Goal: Navigation & Orientation: Go to known website

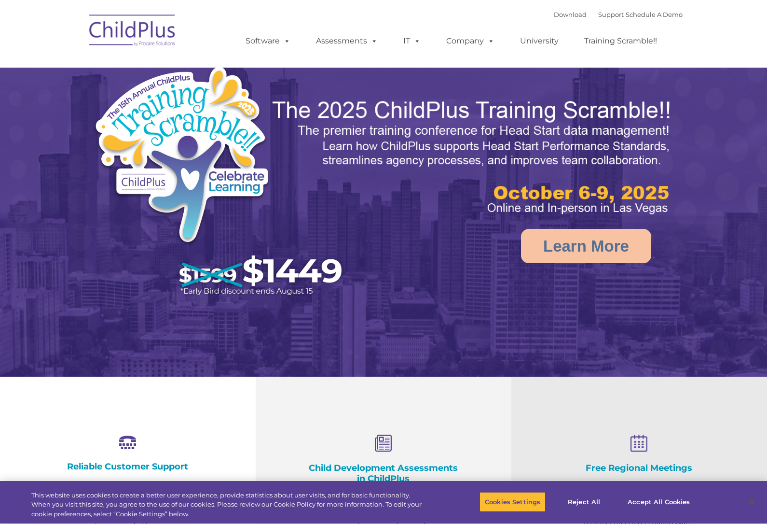
select select "MEDIUM"
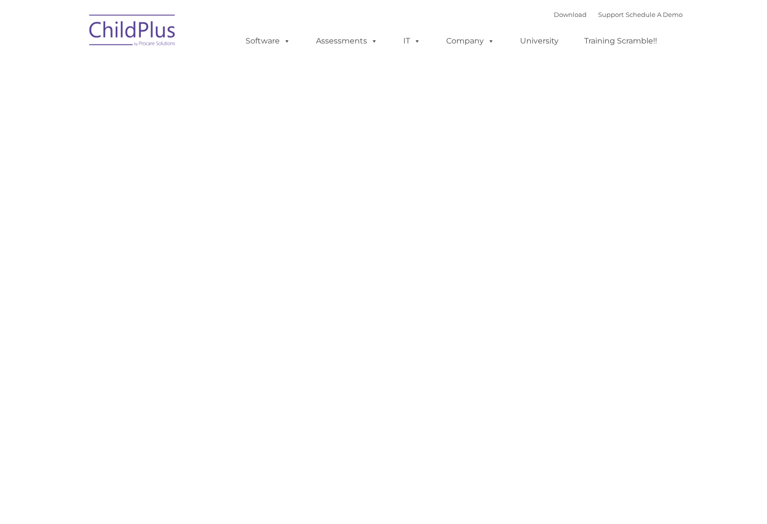
type input ""
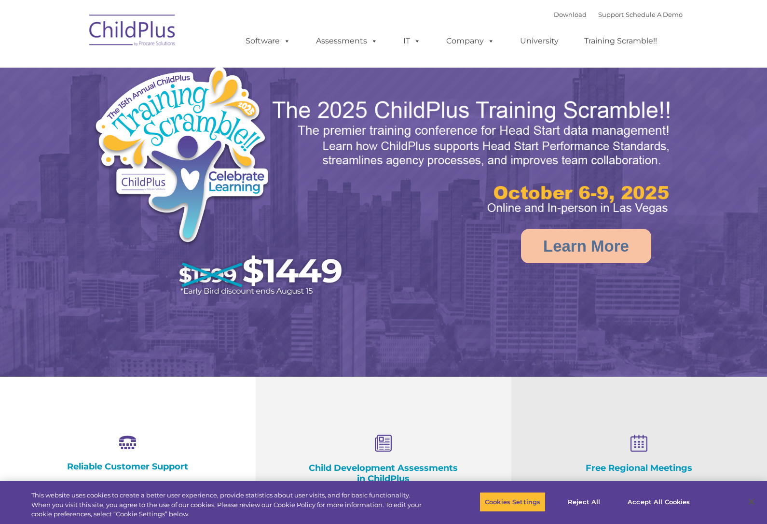
select select "MEDIUM"
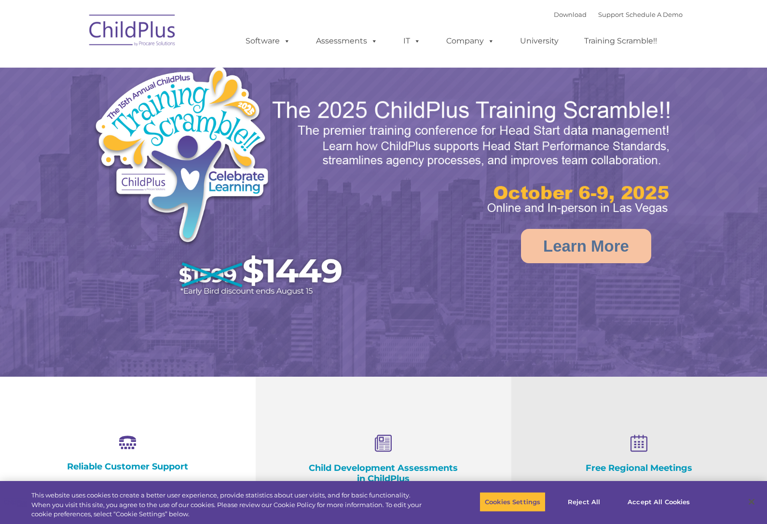
select select "MEDIUM"
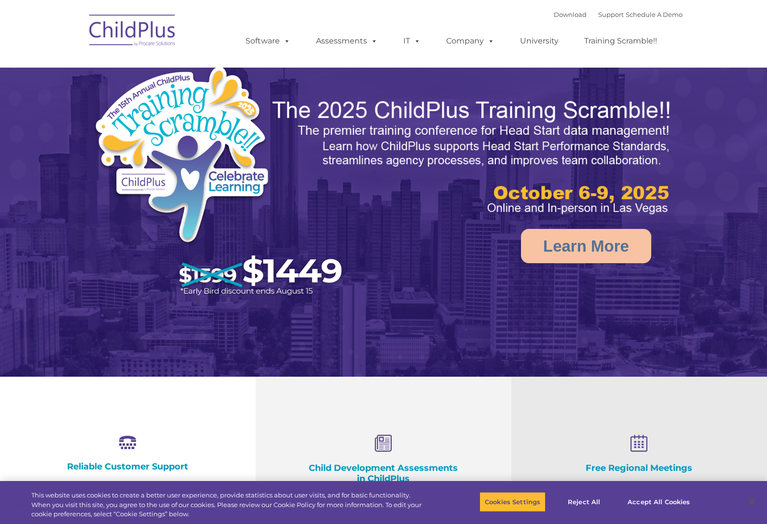
select select "MEDIUM"
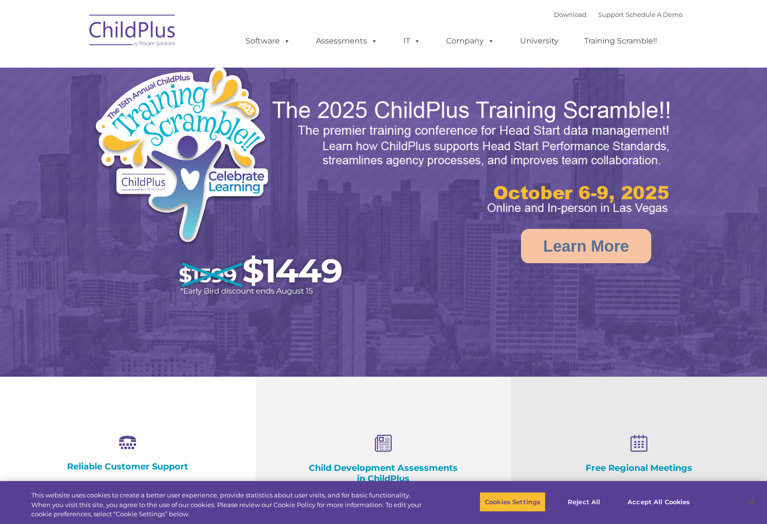
select select "MEDIUM"
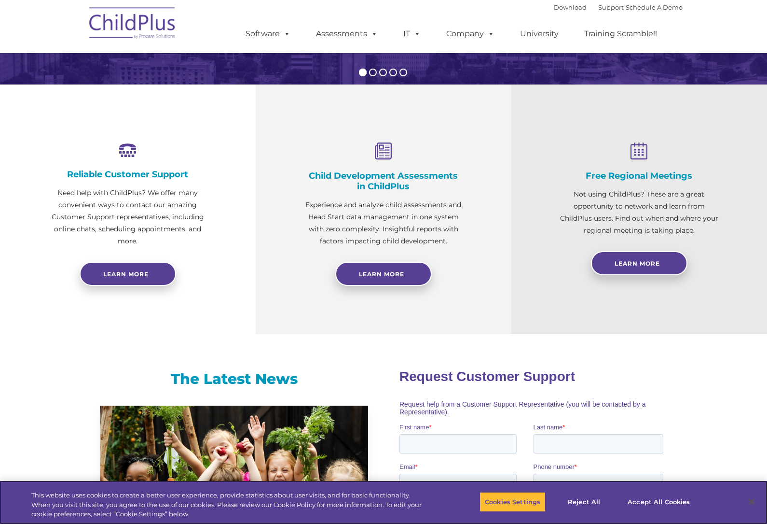
scroll to position [291, 0]
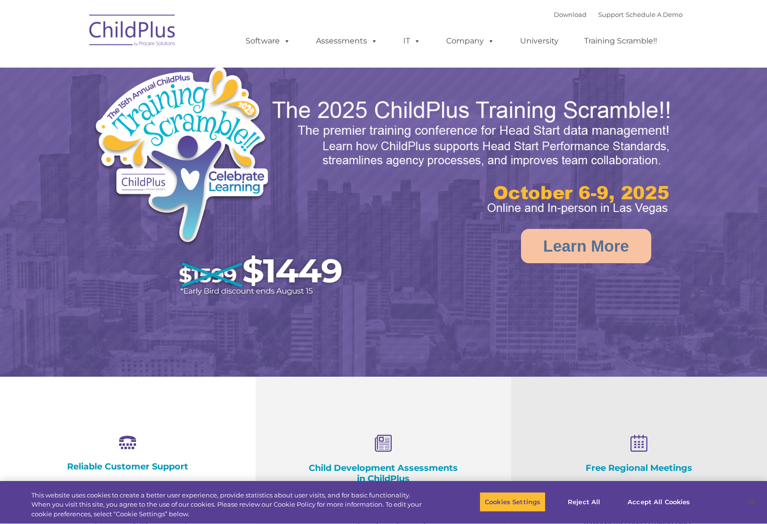
select select "MEDIUM"
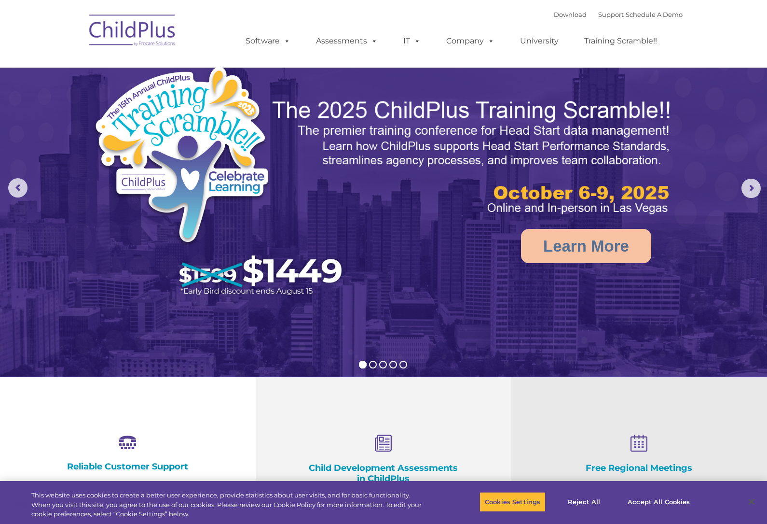
click at [169, 29] on img at bounding box center [132, 32] width 96 height 48
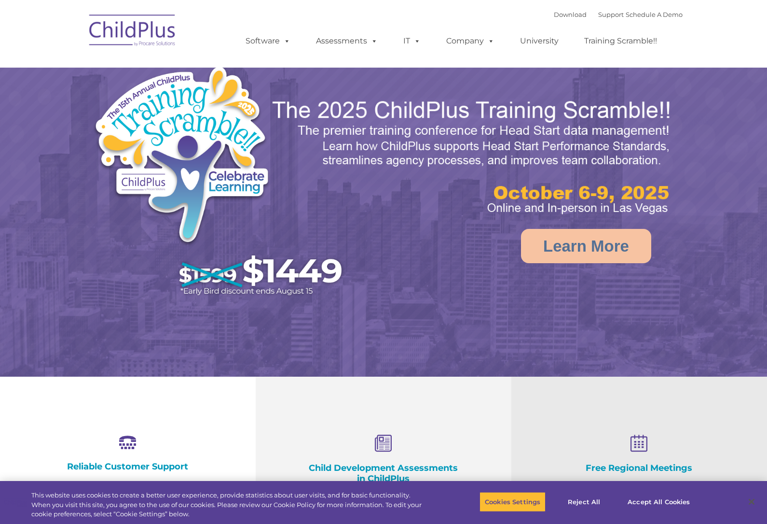
select select "MEDIUM"
